Goal: Information Seeking & Learning: Learn about a topic

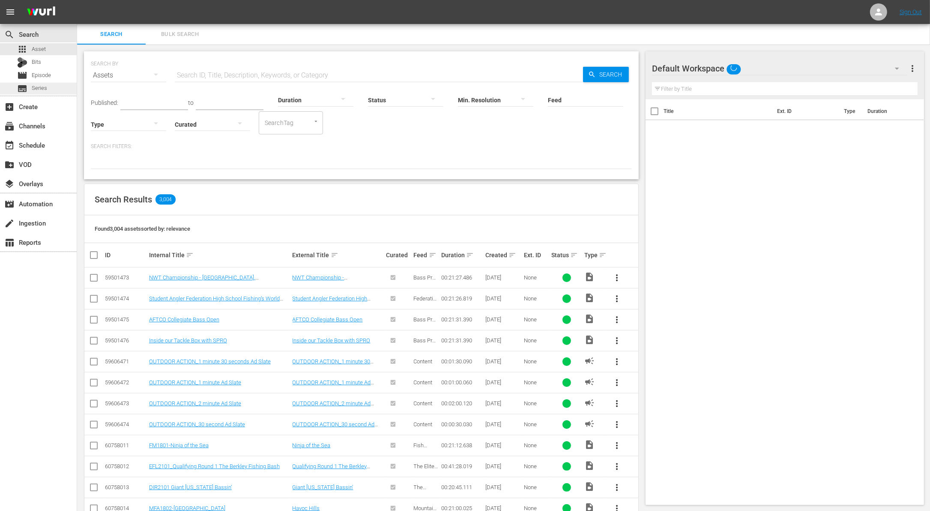
click at [42, 85] on span "Series" at bounding box center [39, 88] width 15 height 9
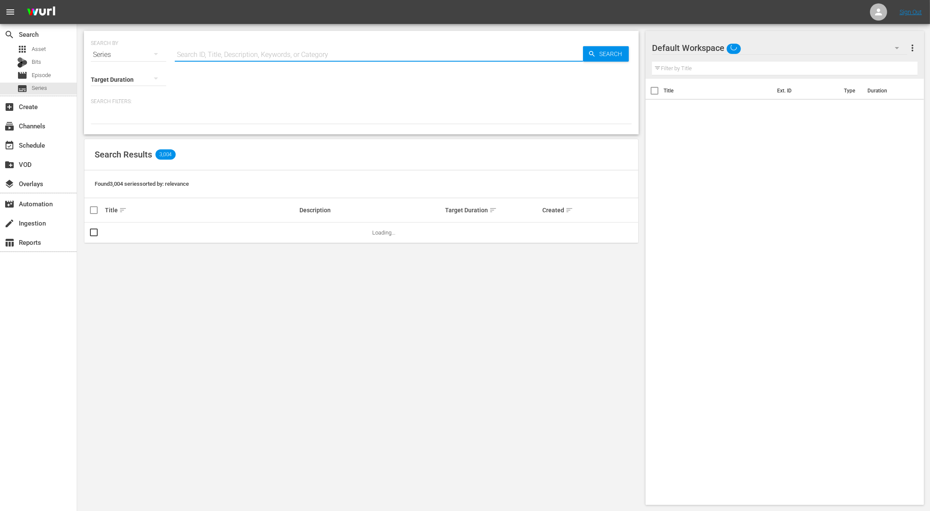
click at [257, 53] on input "text" at bounding box center [379, 55] width 408 height 21
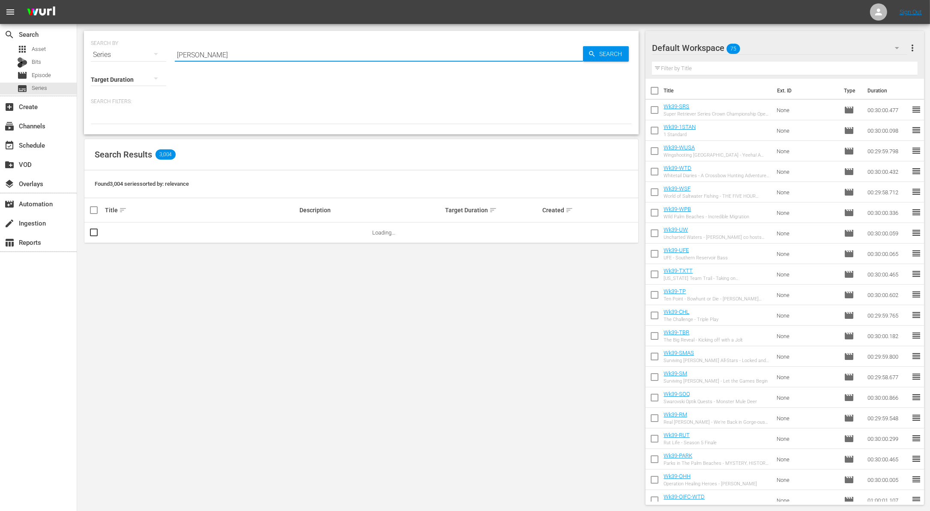
type input "[PERSON_NAME]"
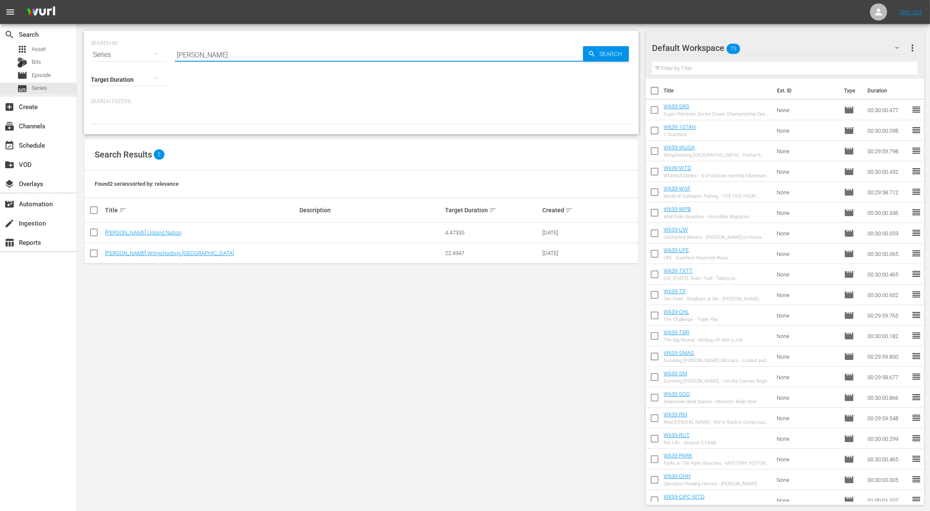
click at [210, 123] on div at bounding box center [361, 117] width 541 height 15
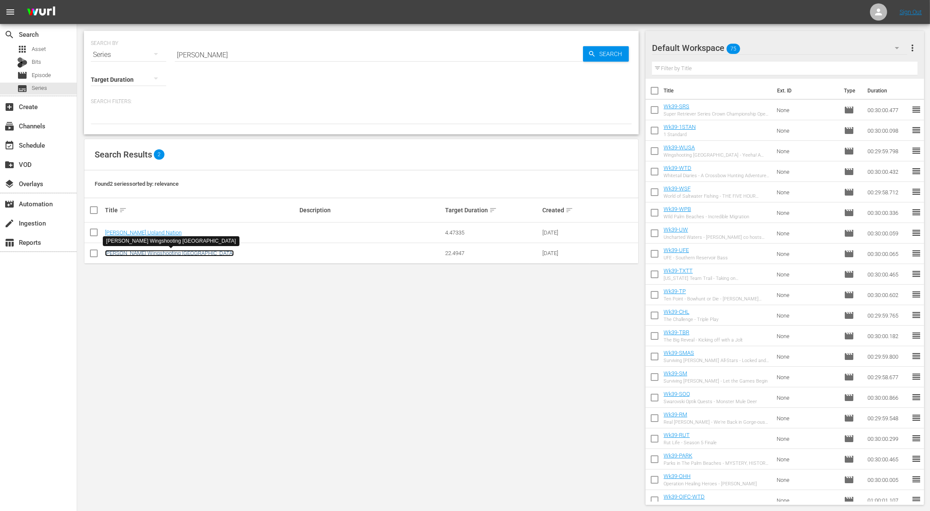
click at [149, 251] on link "[PERSON_NAME] Wingshooting [GEOGRAPHIC_DATA]" at bounding box center [169, 253] width 129 height 6
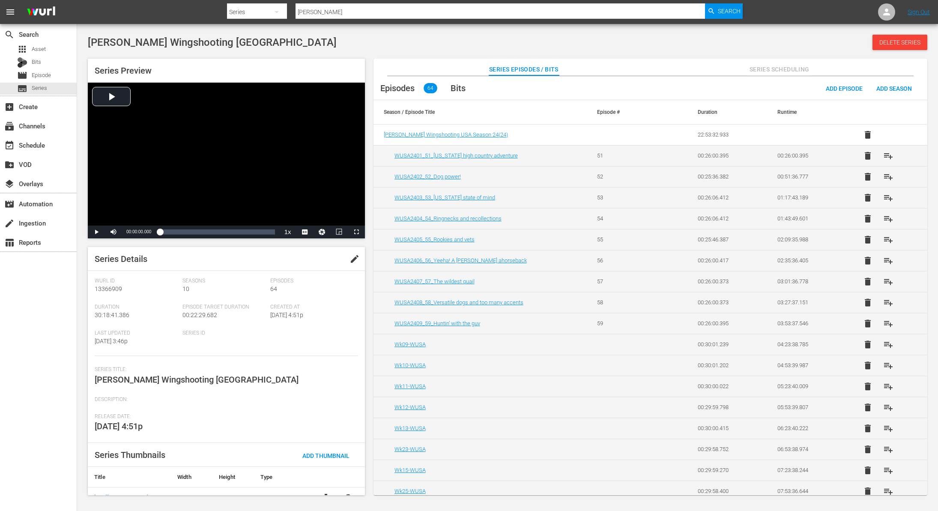
drag, startPoint x: 928, startPoint y: 162, endPoint x: 929, endPoint y: 294, distance: 132.8
click at [929, 294] on div "Series Preview Video Player is loading. Play Video Play Mute Current Time 00:00…" at bounding box center [508, 272] width 848 height 437
click at [34, 50] on span "Asset" at bounding box center [39, 49] width 14 height 9
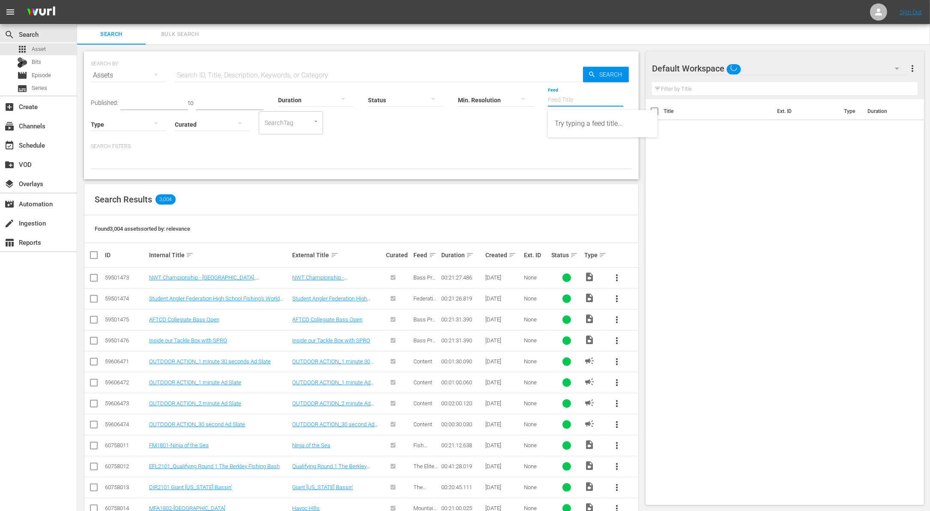
click at [577, 99] on input "Feed" at bounding box center [585, 100] width 75 height 31
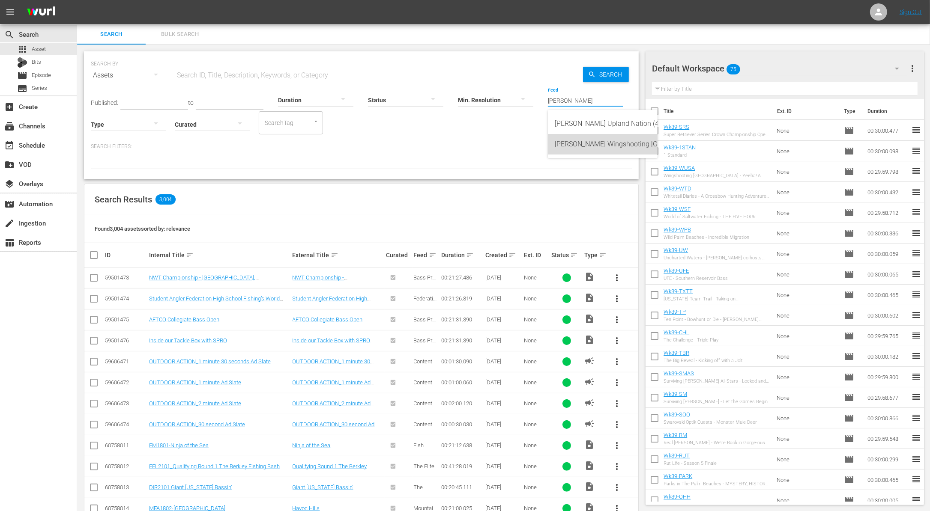
click at [593, 151] on div "Scott Linden's Wingshooting USA (418986)" at bounding box center [603, 144] width 96 height 21
type input "Scott Linden's Wingshooting USA (418986)"
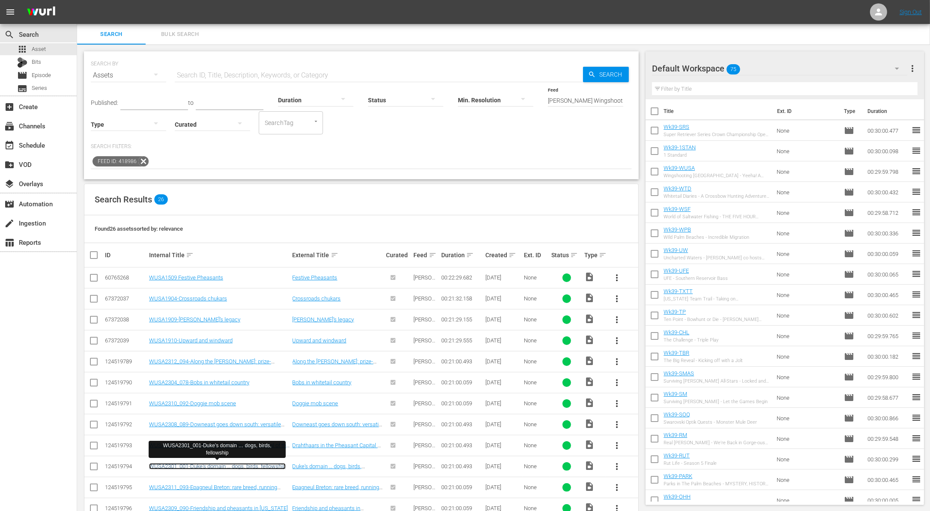
click at [205, 464] on link "WUSA2301_001-Duke's domain … dogs, birds, fellowship" at bounding box center [217, 467] width 137 height 6
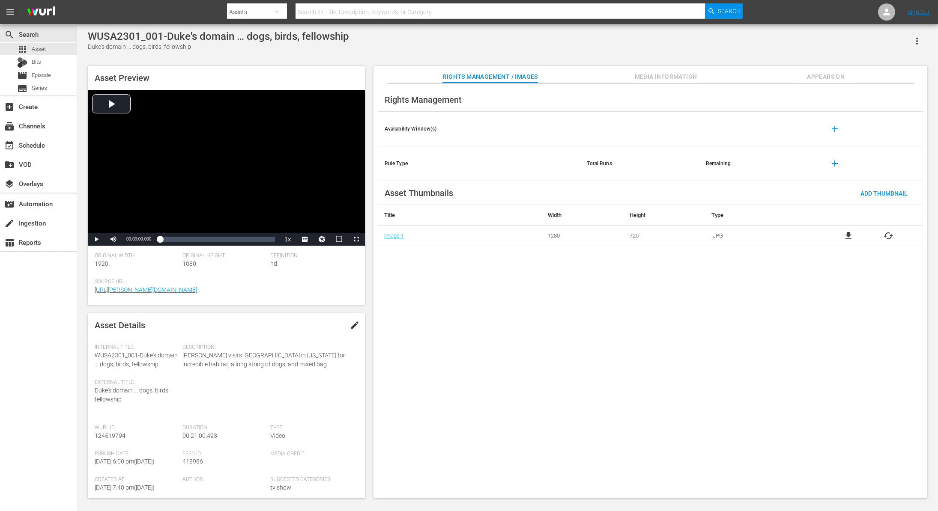
click at [668, 64] on div "Asset Preview Video Player is loading. Play Video Play Mute Current Time 00:00:…" at bounding box center [508, 278] width 848 height 433
click at [660, 77] on span "Media Information" at bounding box center [666, 77] width 64 height 11
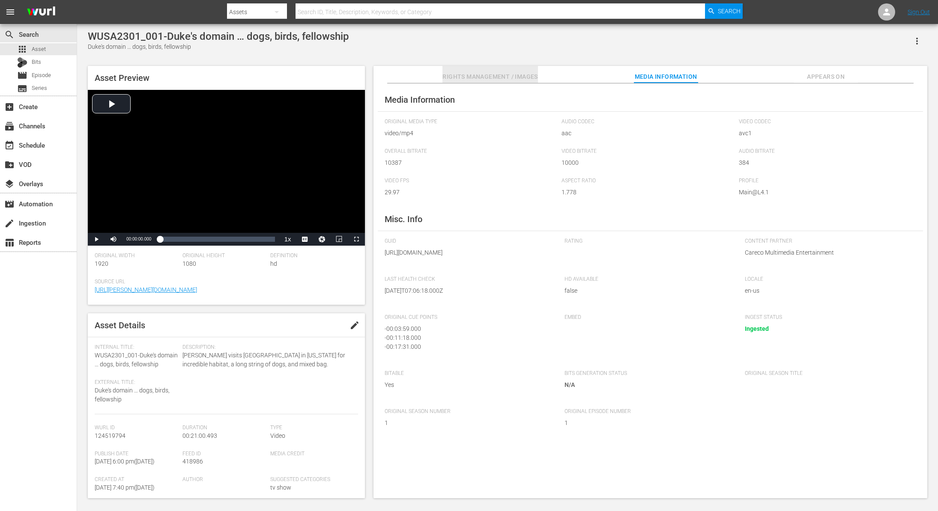
click at [489, 77] on span "Rights Management / Images" at bounding box center [490, 77] width 95 height 11
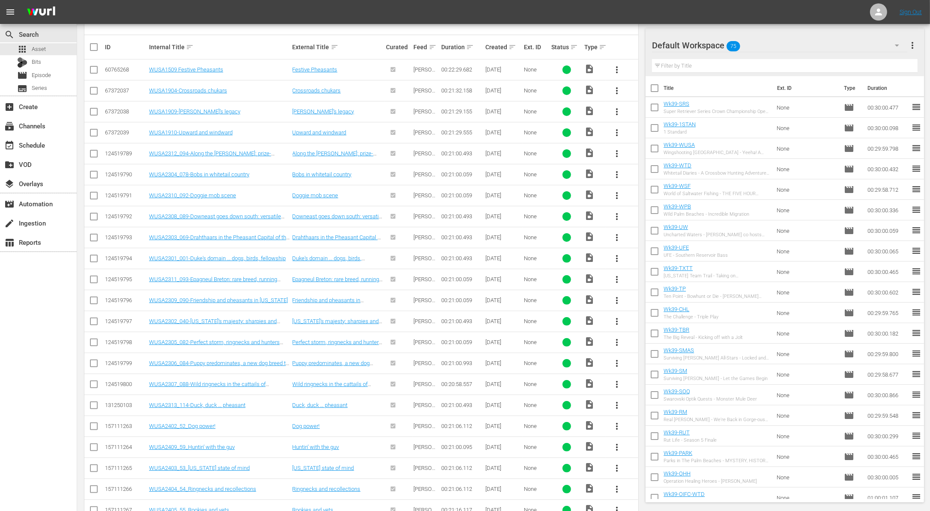
scroll to position [313, 0]
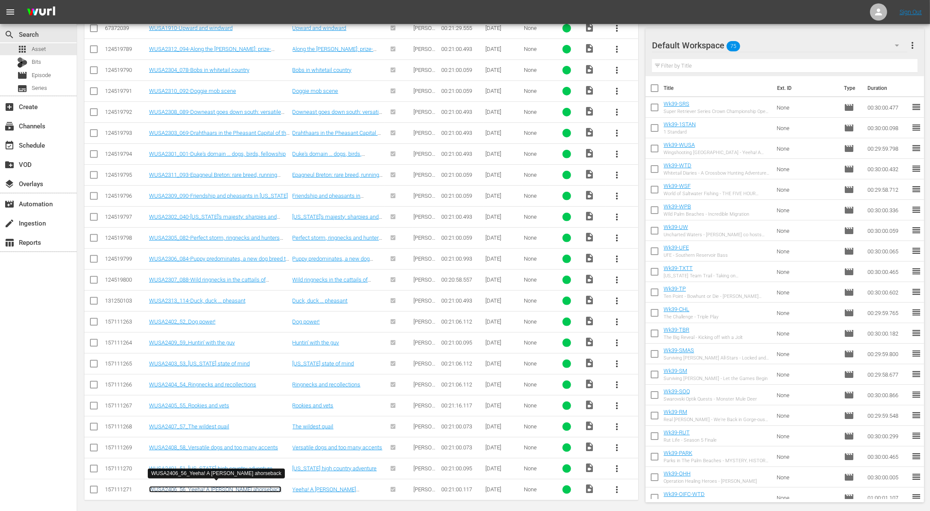
click at [194, 487] on link "WUSA2406_56_Yeeha! A hunt ahorseback" at bounding box center [215, 490] width 132 height 6
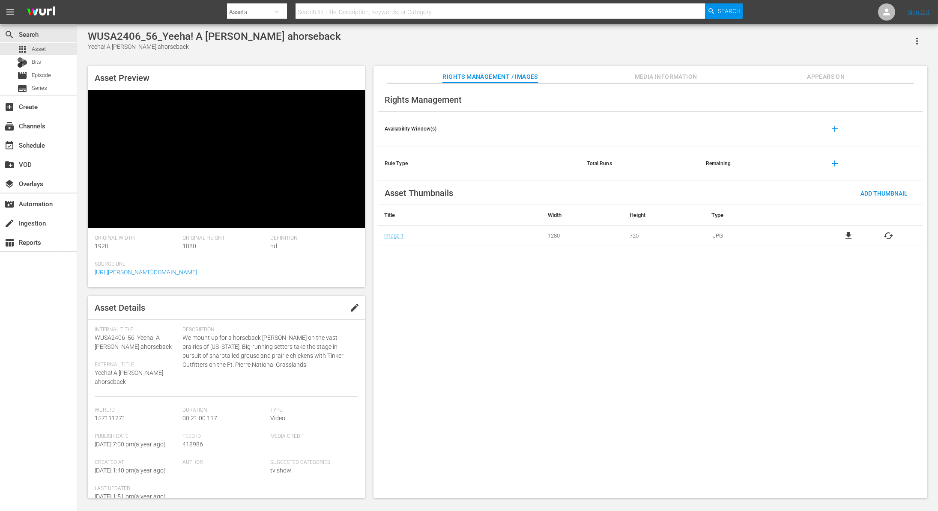
click at [677, 77] on span "Media Information" at bounding box center [666, 77] width 64 height 11
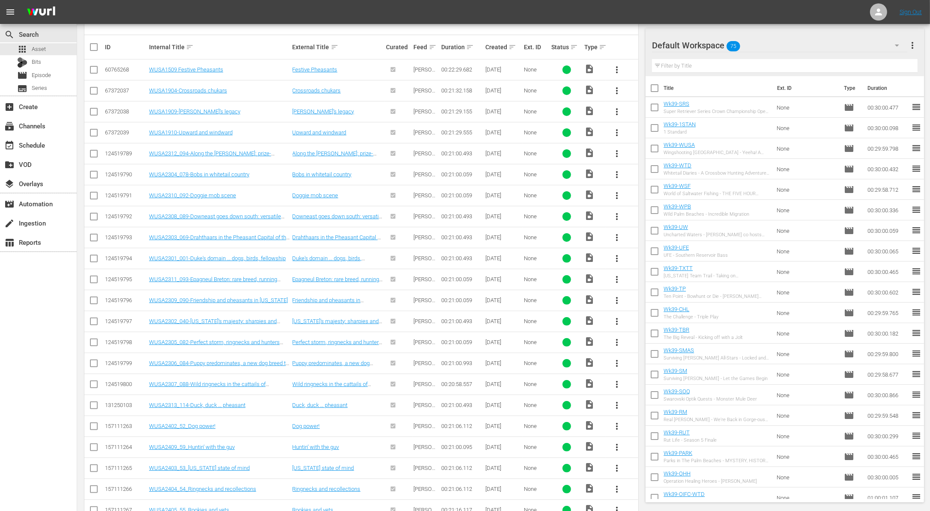
scroll to position [313, 0]
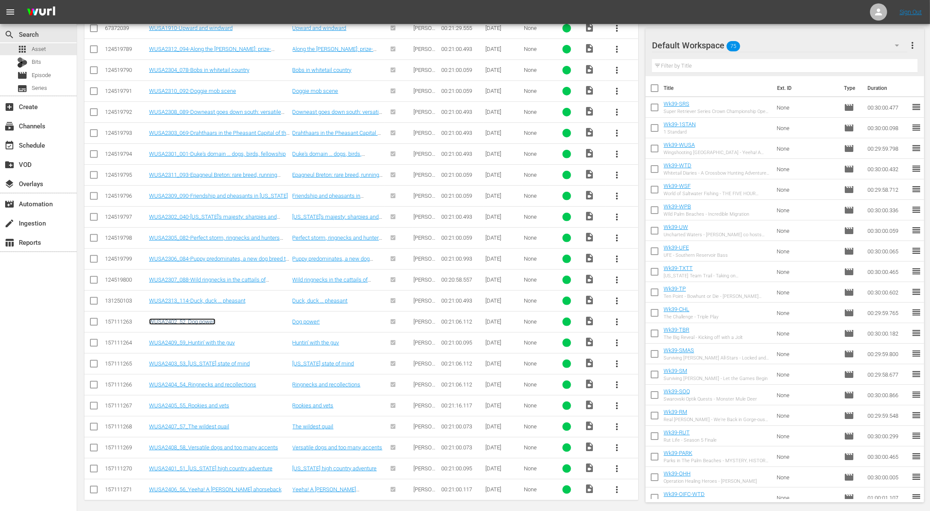
click at [205, 319] on link "WUSA2402_52_Dog power!" at bounding box center [182, 322] width 66 height 6
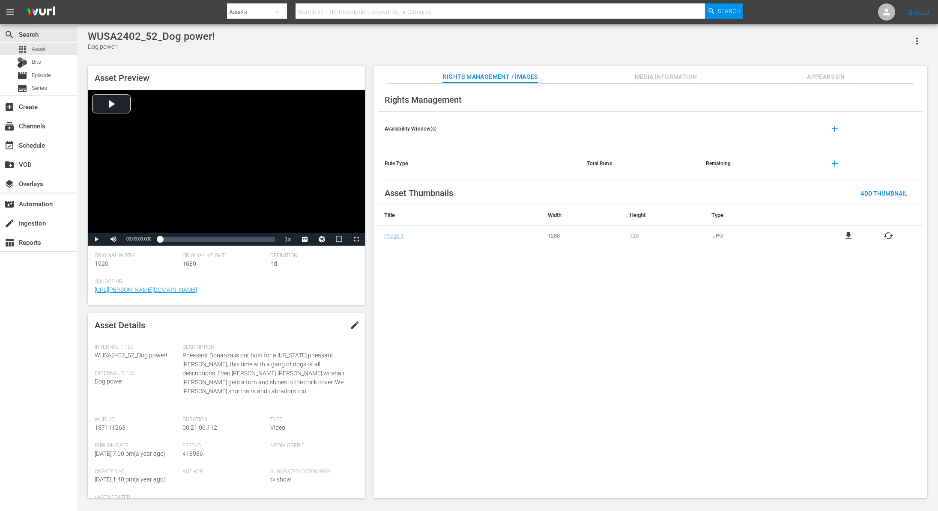
click at [679, 60] on div "WUSA2402_52_Dog power! Dog power! Asset Preview Video Player is loading. Play V…" at bounding box center [508, 262] width 848 height 464
click at [663, 75] on span "Media Information" at bounding box center [666, 77] width 64 height 11
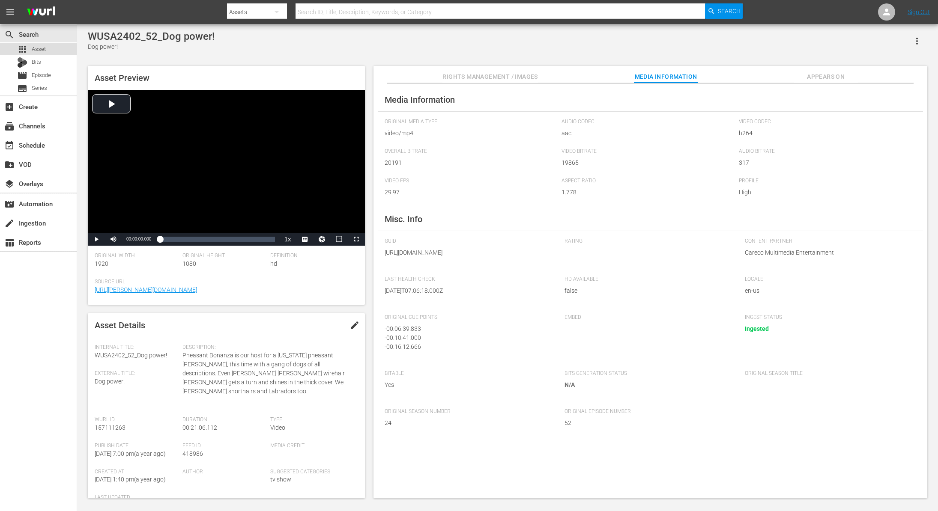
click at [43, 49] on span "Asset" at bounding box center [39, 49] width 14 height 9
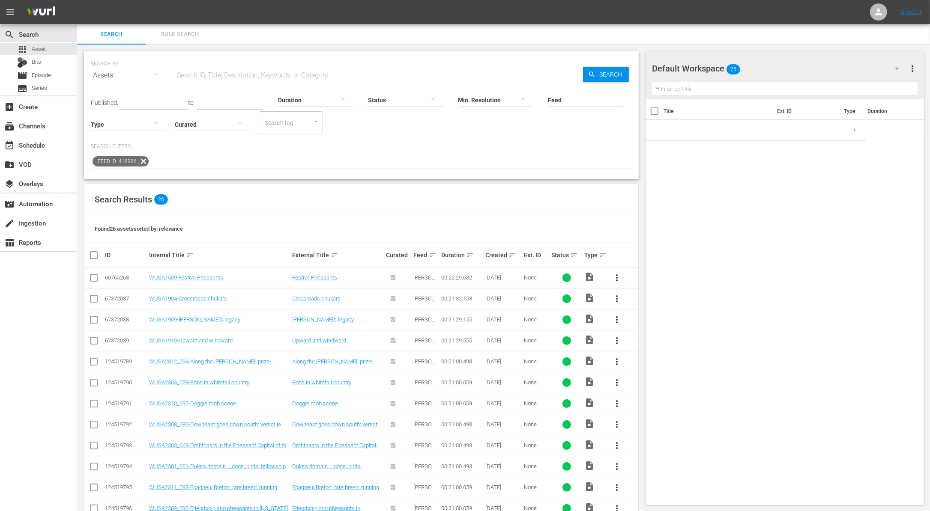
click at [142, 160] on icon at bounding box center [143, 161] width 11 height 11
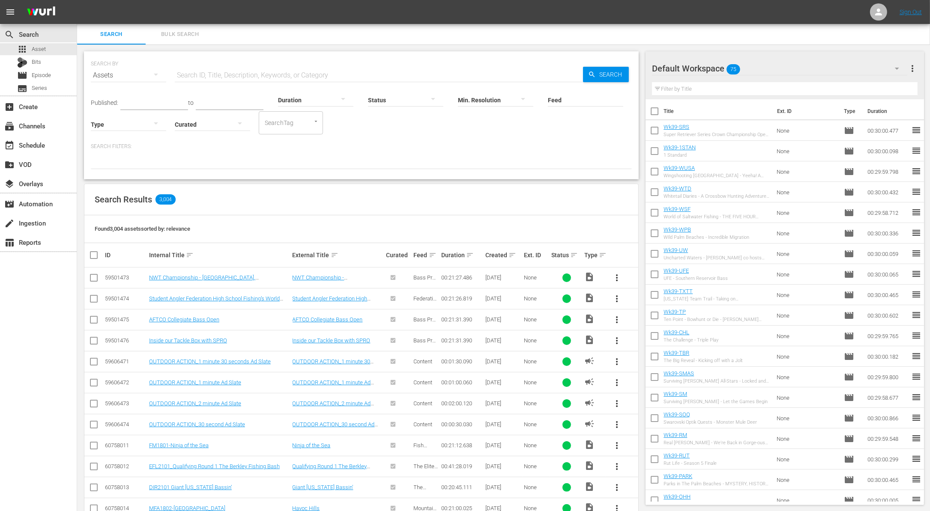
click at [232, 76] on input "text" at bounding box center [379, 75] width 408 height 21
paste input "Oacoma"
type input "Oacoma"
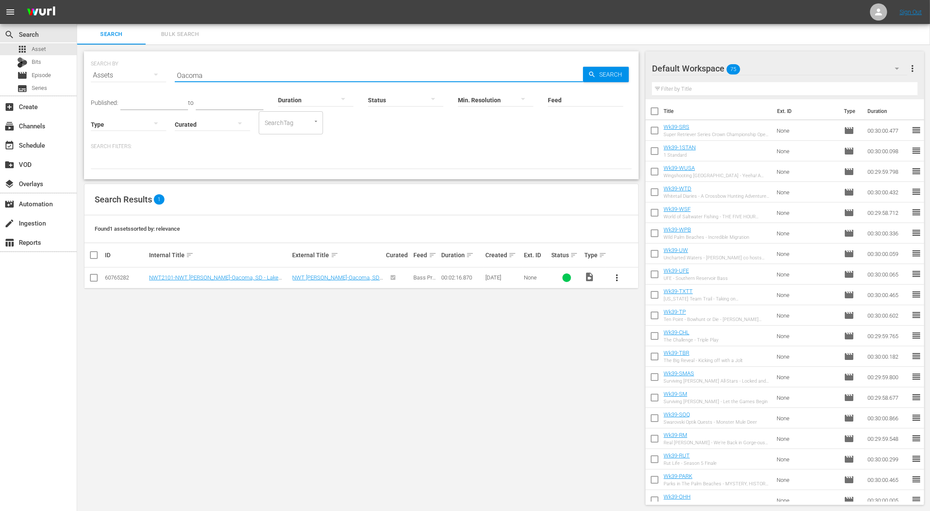
click at [223, 80] on input "Oacoma" at bounding box center [379, 75] width 408 height 21
click at [565, 103] on input "Feed" at bounding box center [585, 100] width 75 height 31
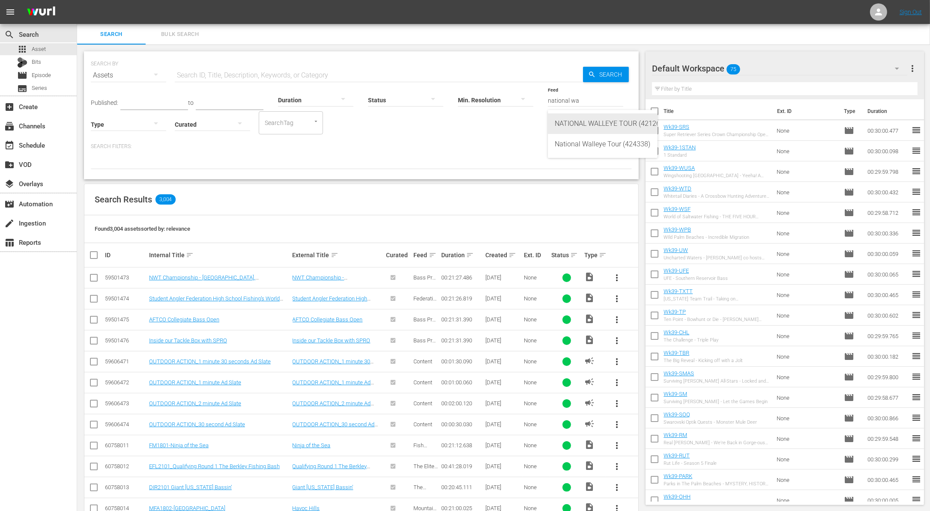
click at [601, 124] on div "NATIONAL WALLEYE TOUR (421267)" at bounding box center [603, 124] width 96 height 21
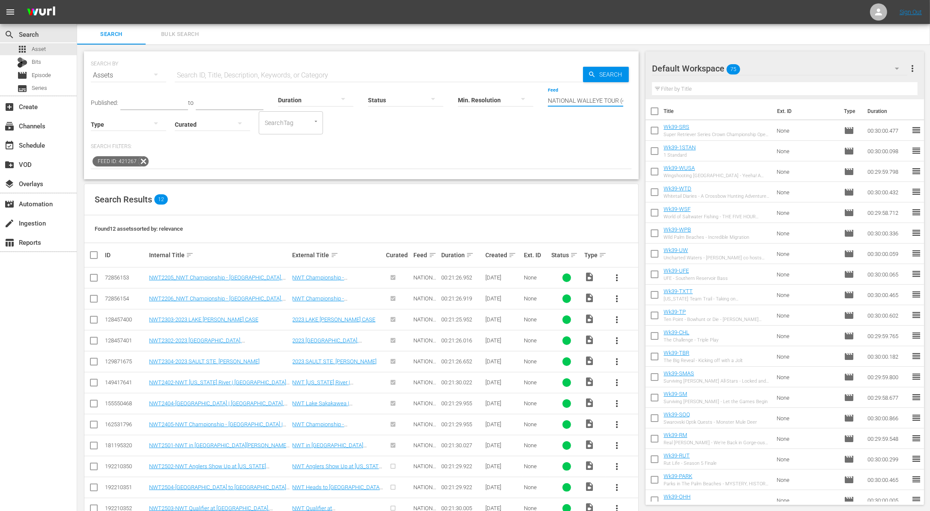
click at [577, 97] on input "NATIONAL WALLEYE TOUR (421267)" at bounding box center [585, 100] width 75 height 31
click at [579, 123] on div "FEDERATION ANGLER TV (419680)" at bounding box center [603, 124] width 96 height 21
type input "FEDERATION ANGLER TV (419680)"
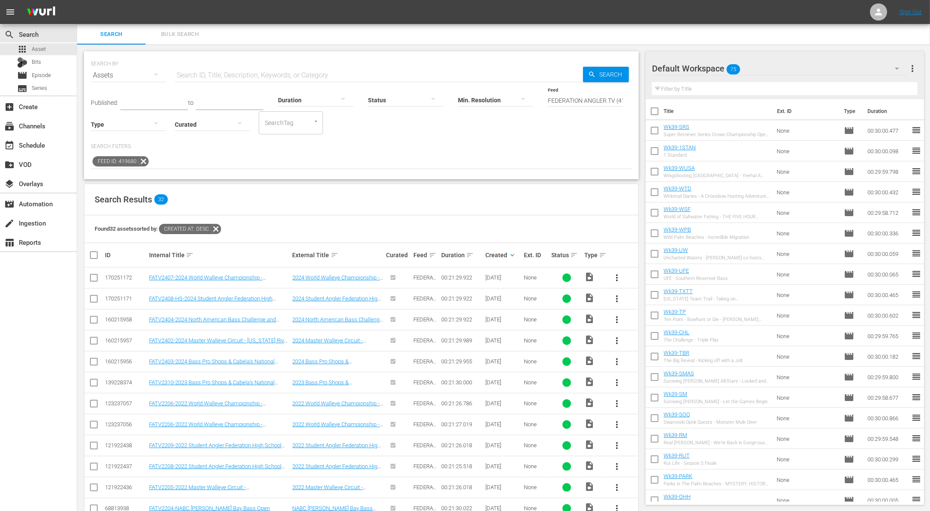
click at [308, 164] on div "Feed ID: 419680" at bounding box center [361, 162] width 541 height 15
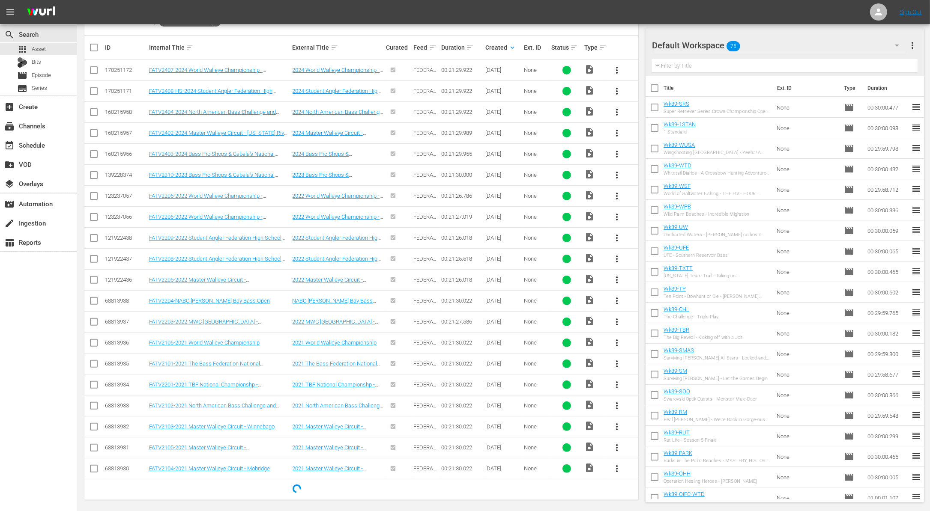
scroll to position [208, 0]
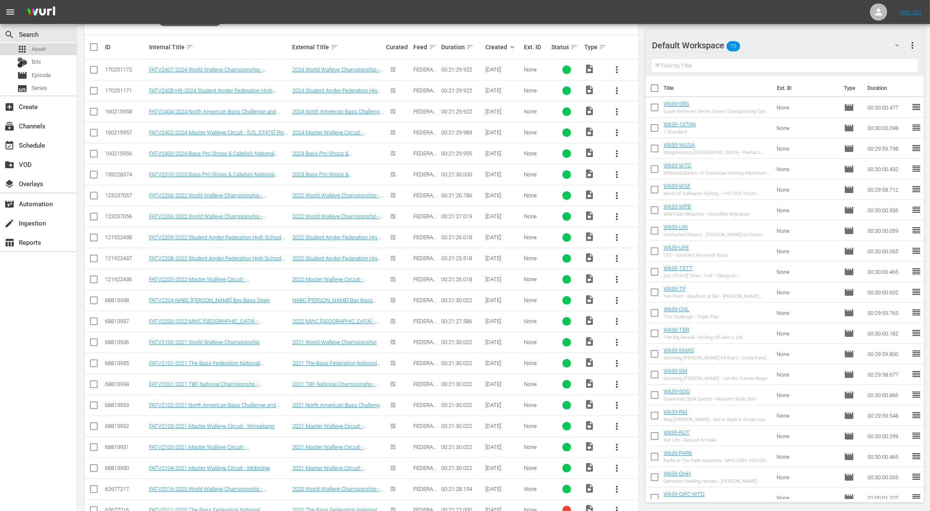
click at [38, 49] on span "Asset" at bounding box center [39, 49] width 14 height 9
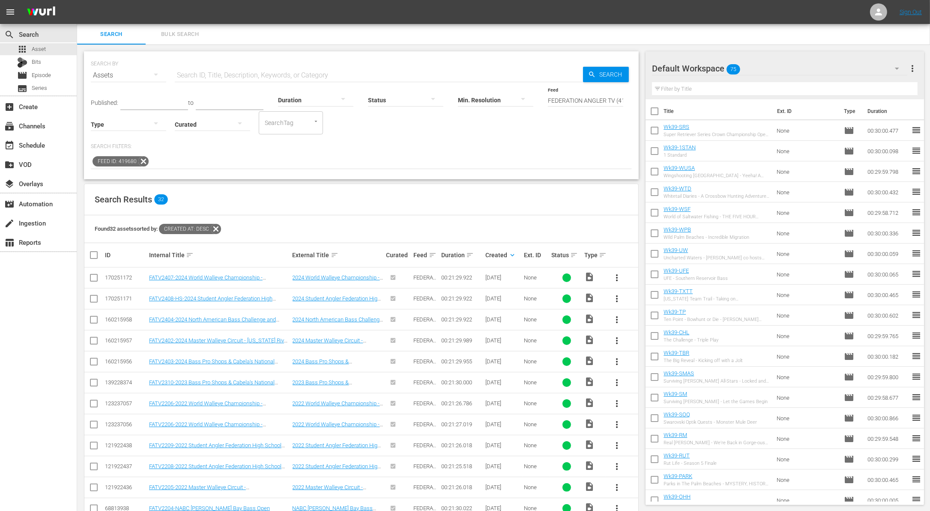
click at [220, 227] on icon at bounding box center [215, 229] width 11 height 11
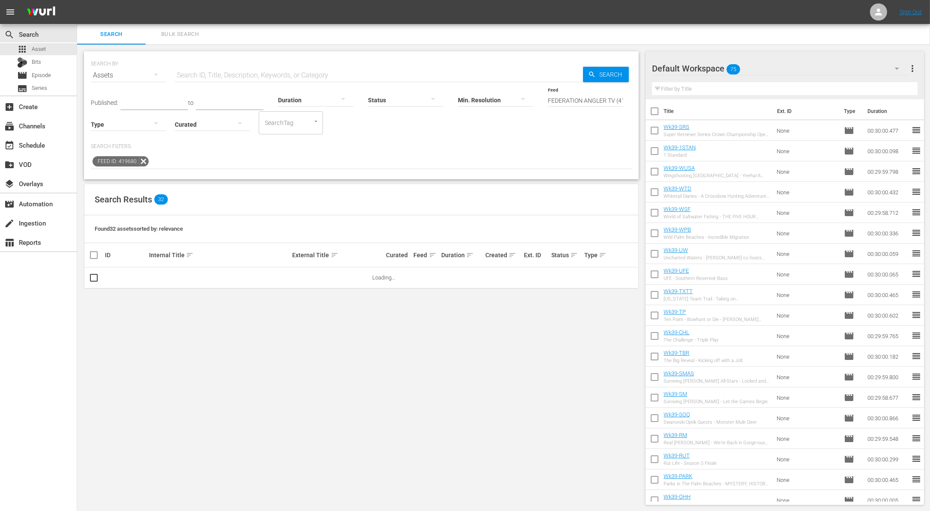
click at [140, 162] on icon at bounding box center [143, 161] width 11 height 11
